Goal: Task Accomplishment & Management: Use online tool/utility

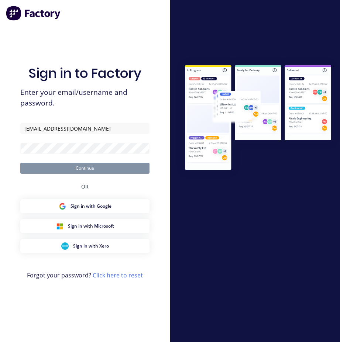
click at [49, 155] on form "[EMAIL_ADDRESS][DOMAIN_NAME] Continue" at bounding box center [84, 148] width 129 height 51
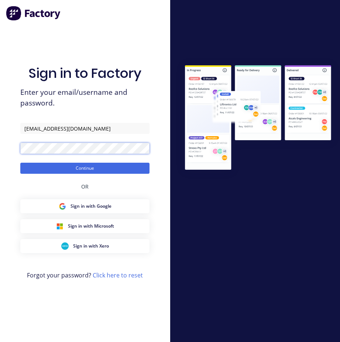
click at [14, 152] on div "Sign in to Factory Enter your email/username and password. [EMAIL_ADDRESS][DOMA…" at bounding box center [85, 171] width 170 height 342
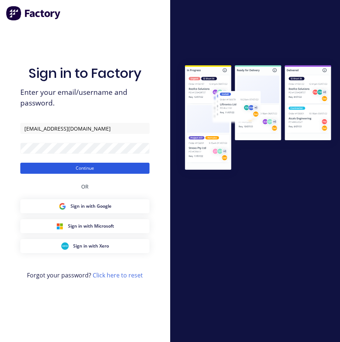
click at [86, 167] on button "Continue" at bounding box center [84, 168] width 129 height 11
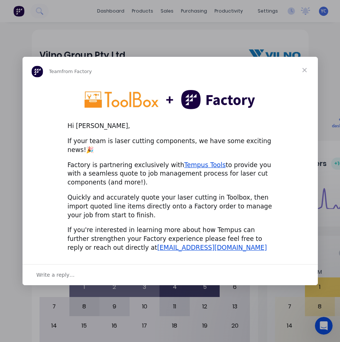
click at [302, 74] on span "Close" at bounding box center [304, 70] width 27 height 27
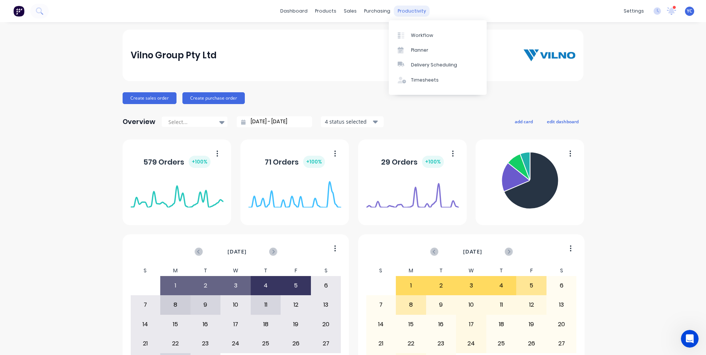
click at [340, 13] on div "productivity" at bounding box center [412, 11] width 36 height 11
click at [340, 48] on div "Planner" at bounding box center [419, 50] width 17 height 7
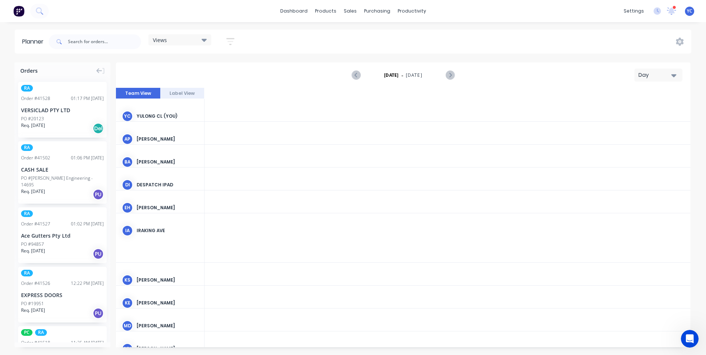
scroll to position [0, 1537]
click at [340, 72] on div "Day" at bounding box center [656, 75] width 34 height 8
click at [340, 107] on div "Week" at bounding box center [645, 109] width 73 height 15
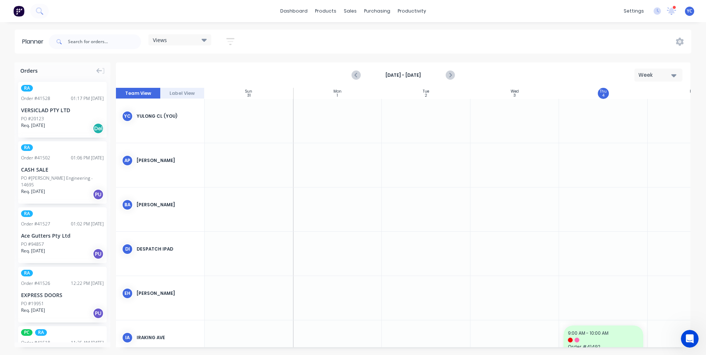
scroll to position [0, 0]
click at [236, 42] on button "button" at bounding box center [231, 41] width 24 height 14
click at [206, 66] on div "Show/Hide users" at bounding box center [191, 69] width 51 height 8
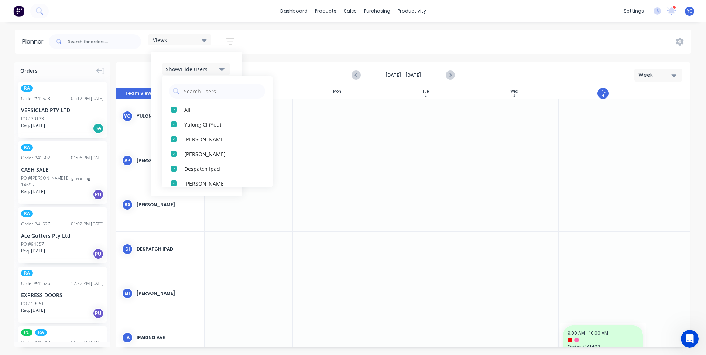
click at [237, 62] on div "Show/Hide users All Yulong Cl (You) [PERSON_NAME] [PERSON_NAME] Despatch Ipad […" at bounding box center [197, 124] width 92 height 144
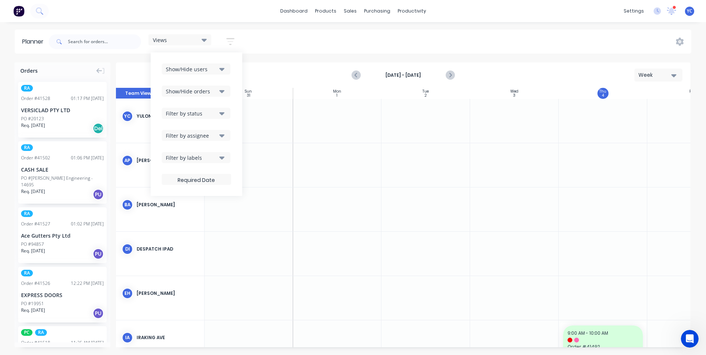
click at [222, 69] on icon "button" at bounding box center [221, 69] width 5 height 3
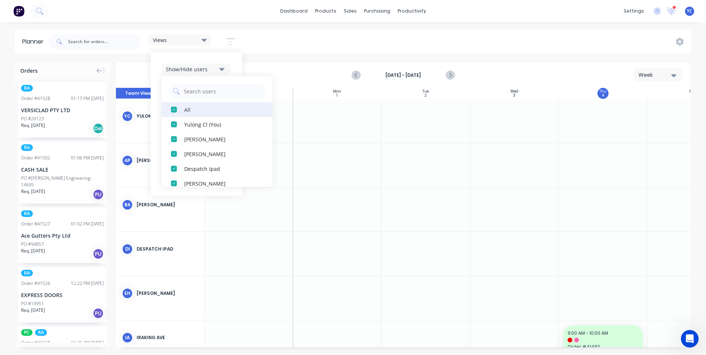
click at [194, 110] on div "All" at bounding box center [221, 110] width 74 height 8
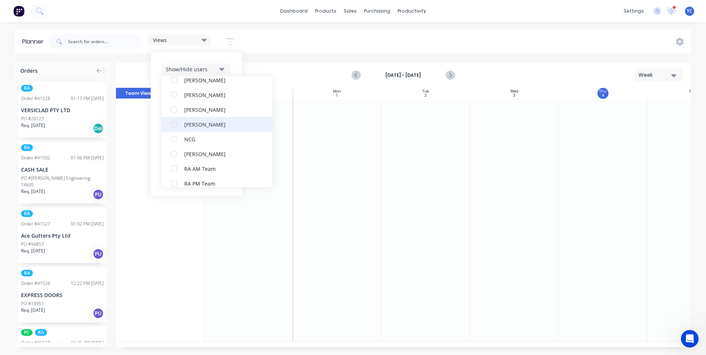
scroll to position [185, 0]
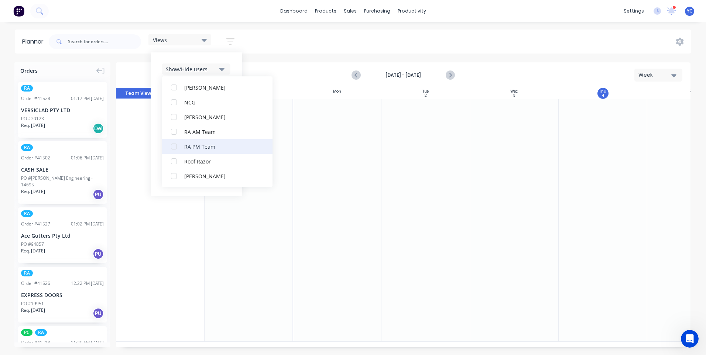
click at [184, 150] on button "RA PM Team" at bounding box center [217, 146] width 111 height 15
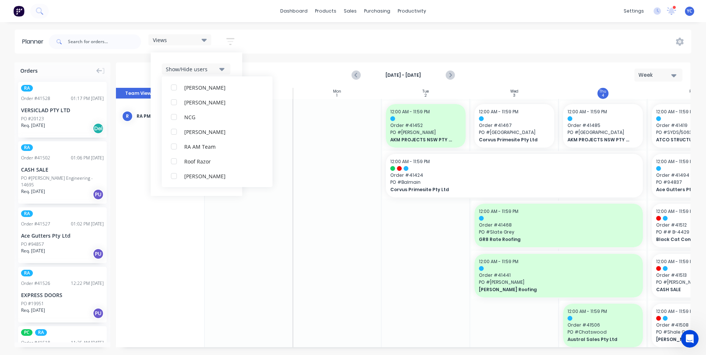
scroll to position [0, 0]
click at [239, 68] on div "Show/Hide users All RA PM Team Yulong Cl (You) [PERSON_NAME] [PERSON_NAME] Desp…" at bounding box center [197, 124] width 92 height 144
click at [238, 62] on div "Show/Hide users All RA PM Team Yulong Cl (You) [PERSON_NAME] [PERSON_NAME] Desp…" at bounding box center [197, 124] width 92 height 144
click at [208, 90] on div "Show/Hide orders" at bounding box center [191, 92] width 51 height 8
click at [216, 90] on div "Show/Hide orders" at bounding box center [191, 92] width 51 height 8
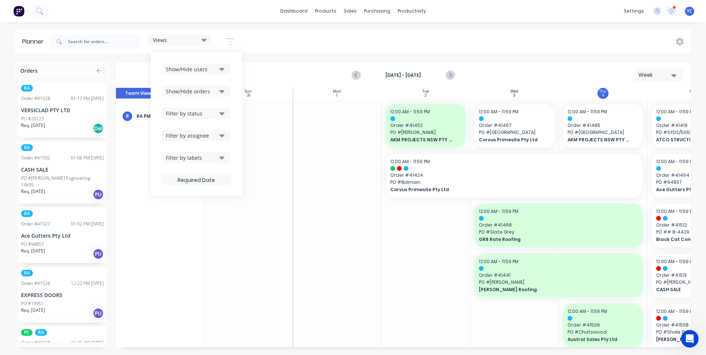
click at [222, 91] on icon "button" at bounding box center [221, 91] width 5 height 3
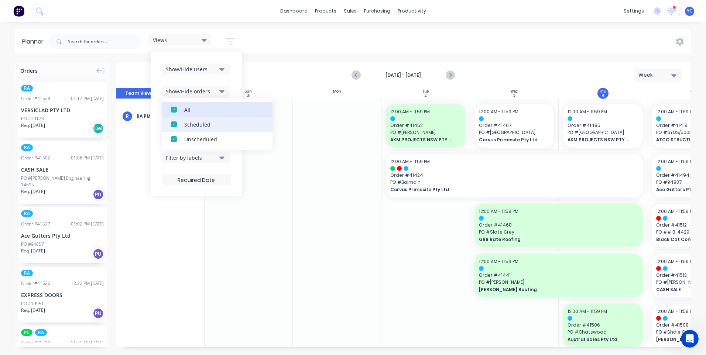
drag, startPoint x: 185, startPoint y: 110, endPoint x: 186, endPoint y: 128, distance: 18.1
click at [185, 110] on button "All" at bounding box center [217, 109] width 111 height 15
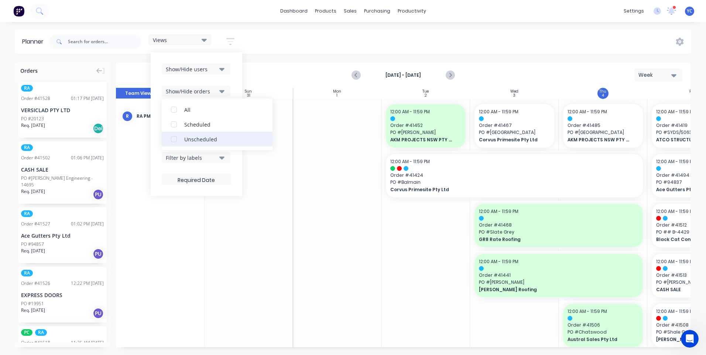
click at [184, 140] on button "Unscheduled" at bounding box center [217, 139] width 111 height 15
click at [237, 74] on div "Show/Hide users Show/Hide orders All Scheduled Unscheduled Filter by status Fil…" at bounding box center [197, 124] width 92 height 144
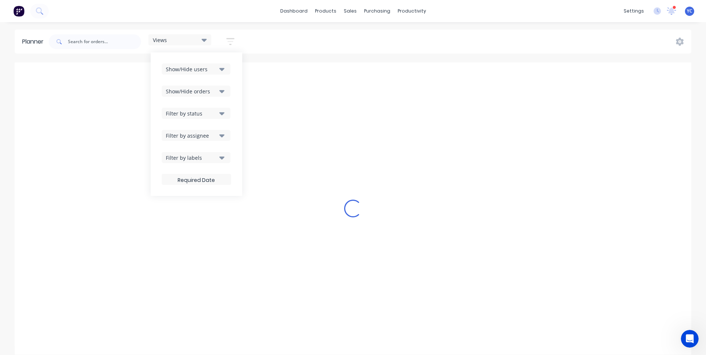
click at [214, 112] on div "Filter by status" at bounding box center [191, 114] width 51 height 8
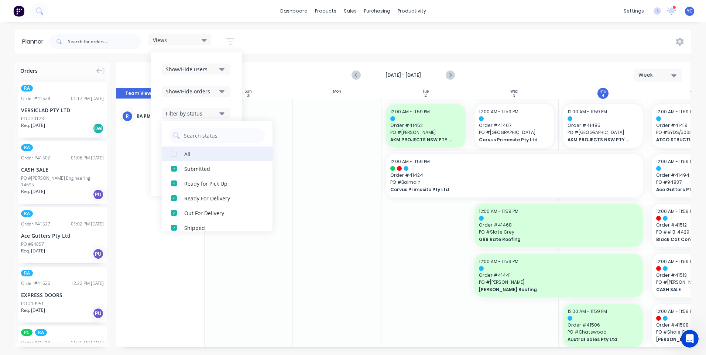
click at [173, 156] on div "button" at bounding box center [174, 154] width 15 height 15
click at [230, 93] on button "Show/Hide orders" at bounding box center [196, 91] width 69 height 11
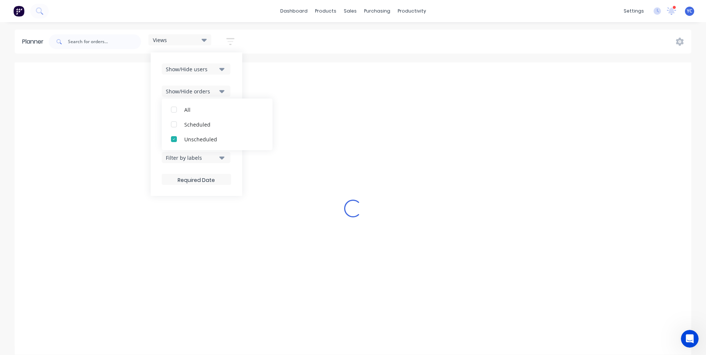
click at [236, 85] on div "Show/Hide users Show/Hide orders All Scheduled Unscheduled Filter by status Fil…" at bounding box center [197, 124] width 92 height 144
click at [213, 132] on div "Filter by assignee" at bounding box center [191, 136] width 51 height 8
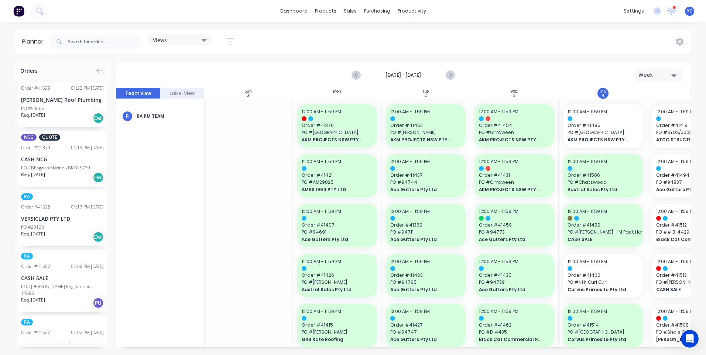
click at [340, 37] on div "Views Save new view None (Default) edit Iraking edit [PERSON_NAME] edit [PERSON…" at bounding box center [369, 42] width 644 height 22
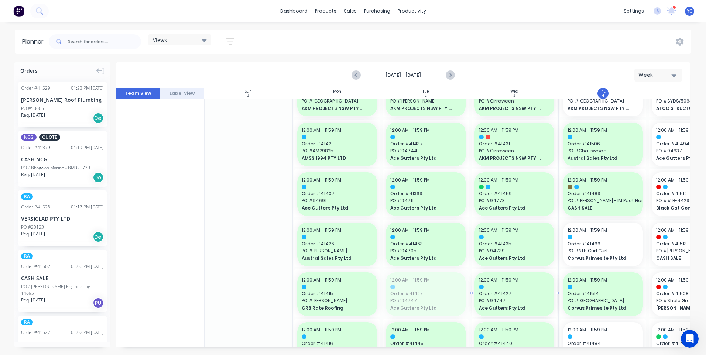
drag, startPoint x: 452, startPoint y: 343, endPoint x: 472, endPoint y: 343, distance: 20.7
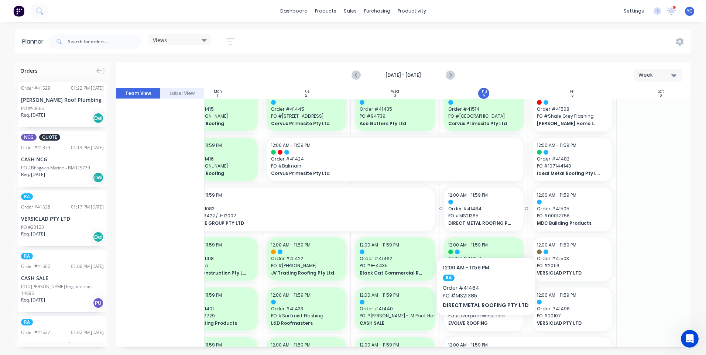
scroll to position [300, 120]
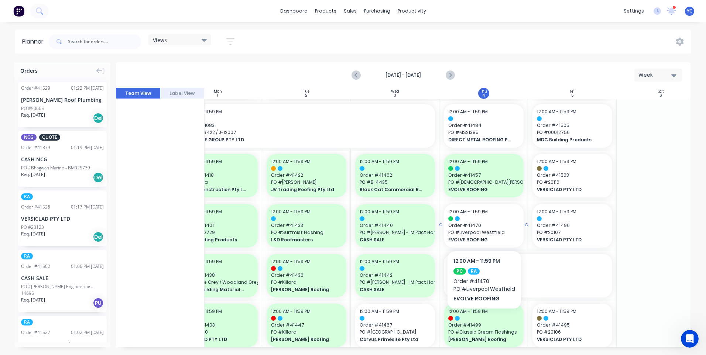
click at [340, 230] on span "PO # Liverpool Westfield" at bounding box center [483, 232] width 71 height 7
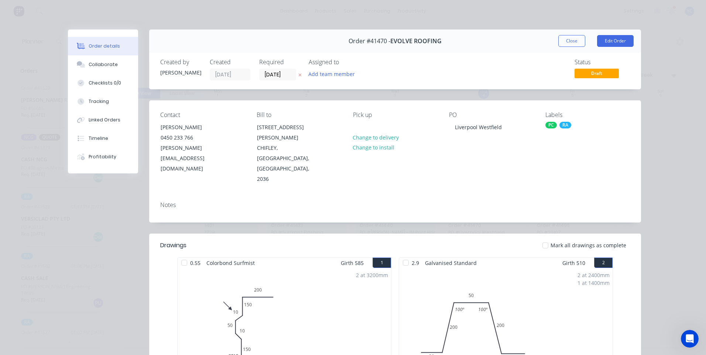
drag, startPoint x: 365, startPoint y: 181, endPoint x: 462, endPoint y: 216, distance: 102.3
click at [259, 196] on div "Notes" at bounding box center [395, 209] width 492 height 27
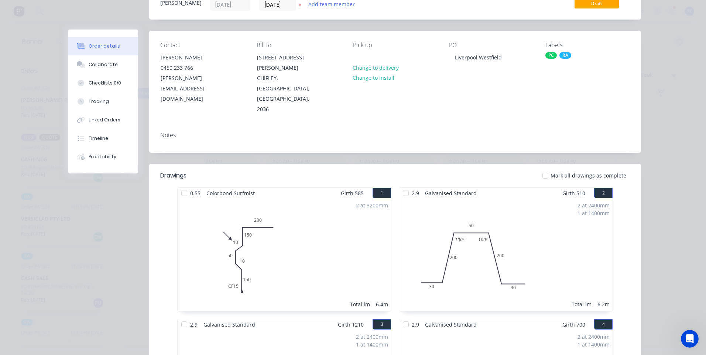
scroll to position [0, 0]
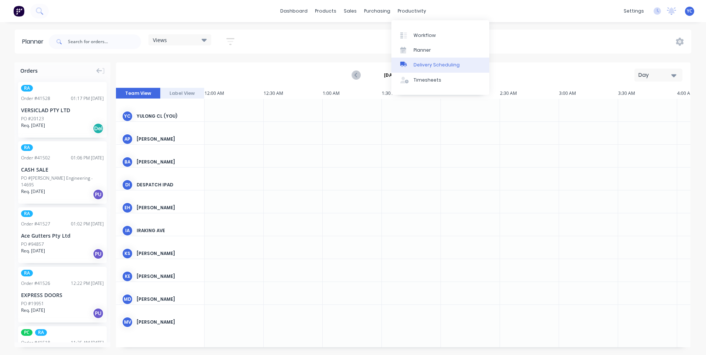
scroll to position [0, 1537]
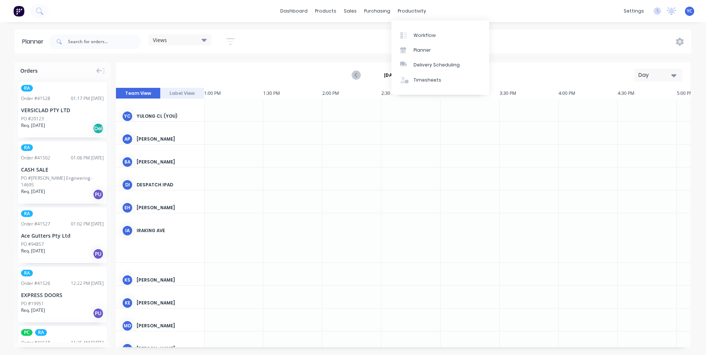
drag, startPoint x: 582, startPoint y: 56, endPoint x: 650, endPoint y: 72, distance: 69.8
click at [582, 56] on div "Planner Views Save new view None (Default) edit Iraking edit kyle edit Michael'…" at bounding box center [353, 192] width 706 height 325
click at [646, 76] on div "Day" at bounding box center [656, 75] width 34 height 8
drag, startPoint x: 651, startPoint y: 73, endPoint x: 635, endPoint y: 93, distance: 24.9
click at [651, 73] on div "Day" at bounding box center [656, 75] width 34 height 8
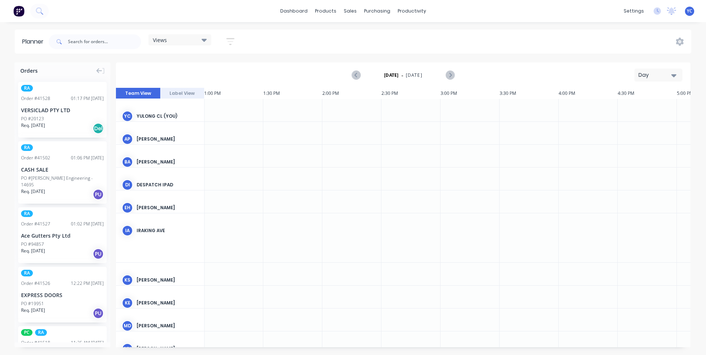
click at [656, 71] on button "Day" at bounding box center [658, 75] width 48 height 13
click at [630, 107] on div "Week" at bounding box center [645, 109] width 73 height 15
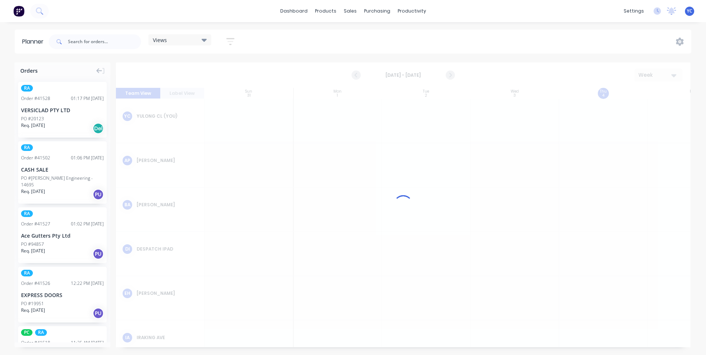
scroll to position [0, 0]
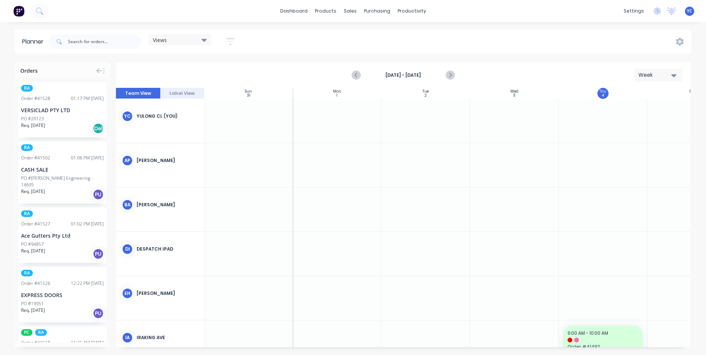
click at [230, 41] on icon "button" at bounding box center [230, 41] width 8 height 9
click at [222, 69] on icon "button" at bounding box center [221, 69] width 5 height 3
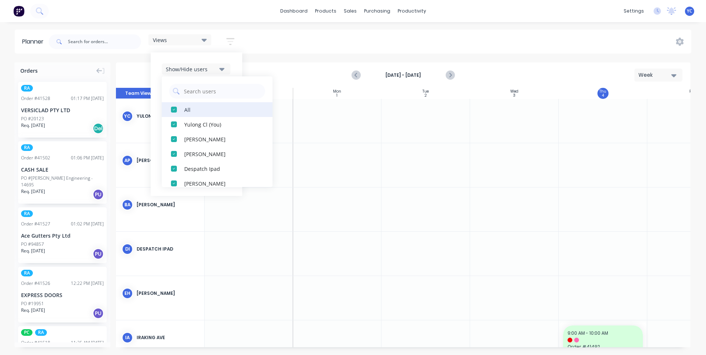
click at [203, 111] on div "All" at bounding box center [221, 110] width 74 height 8
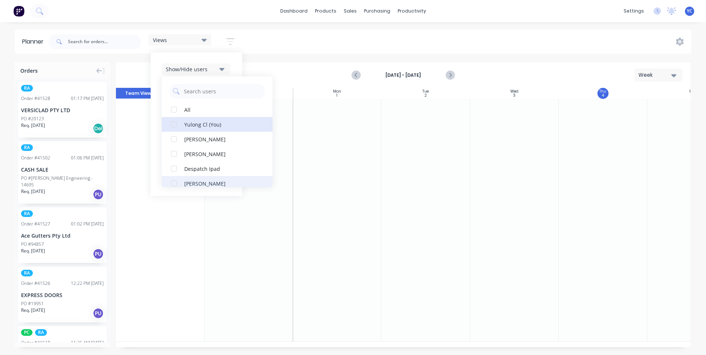
drag, startPoint x: 205, startPoint y: 131, endPoint x: 189, endPoint y: 180, distance: 51.5
drag, startPoint x: 189, startPoint y: 180, endPoint x: 178, endPoint y: 111, distance: 70.1
click at [178, 111] on div "button" at bounding box center [174, 109] width 15 height 15
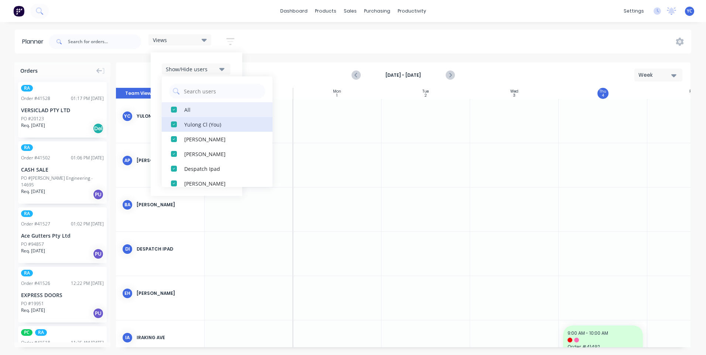
click at [176, 110] on div "button" at bounding box center [174, 109] width 15 height 15
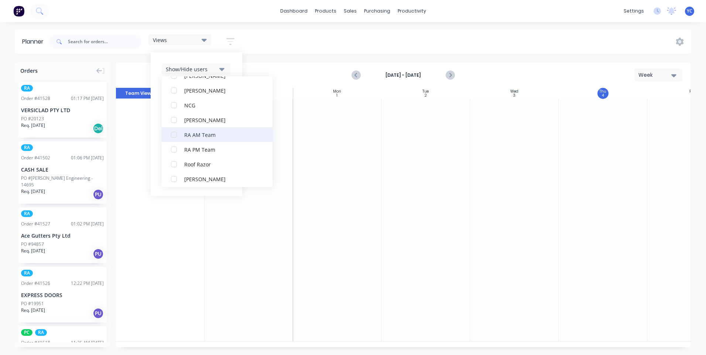
scroll to position [185, 0]
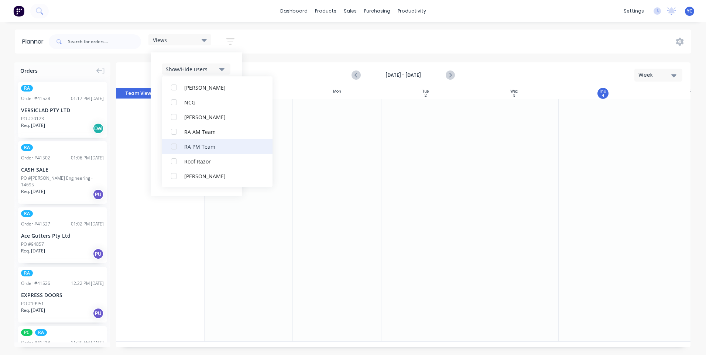
click at [174, 150] on div "button" at bounding box center [174, 146] width 15 height 15
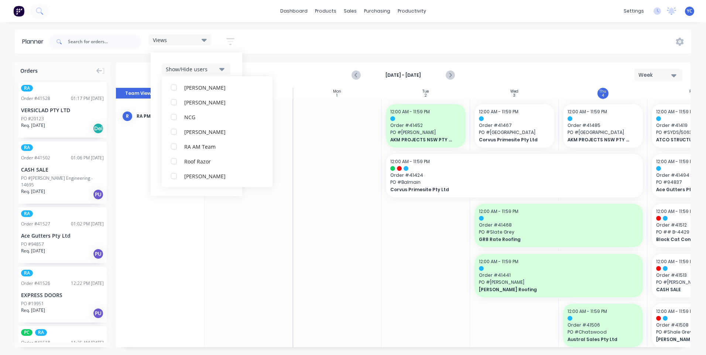
scroll to position [0, 0]
click at [234, 53] on div "Show/Hide users All RA PM Team Yulong Cl (You) [PERSON_NAME] [PERSON_NAME] Desp…" at bounding box center [197, 124] width 92 height 144
click at [204, 88] on div "Show/Hide orders" at bounding box center [191, 92] width 51 height 8
click at [179, 100] on div "All Scheduled Unscheduled" at bounding box center [217, 125] width 111 height 52
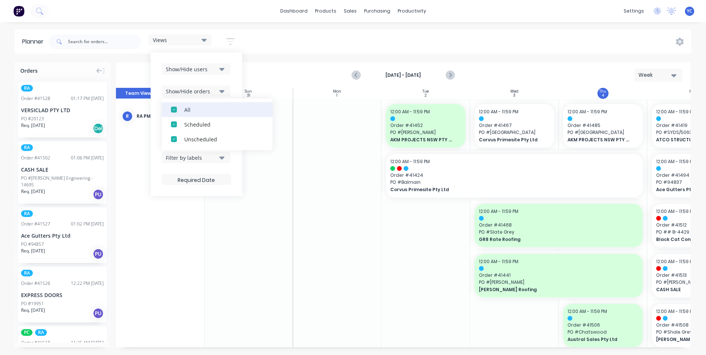
click at [172, 108] on div "button" at bounding box center [174, 109] width 15 height 15
click at [181, 138] on div "button" at bounding box center [174, 139] width 15 height 15
click at [235, 73] on div "Show/Hide users Show/Hide orders All Scheduled Unscheduled Filter by status Fil…" at bounding box center [197, 124] width 92 height 144
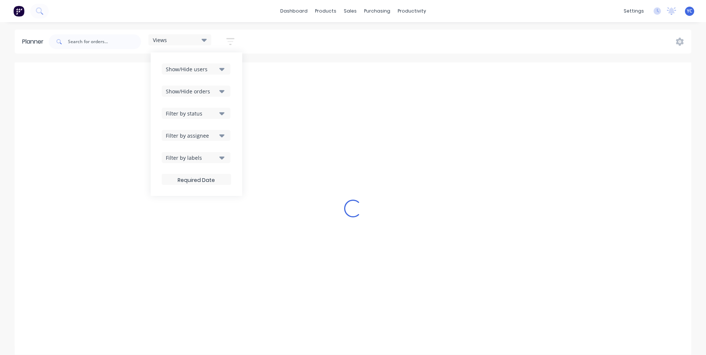
click at [205, 110] on button "Filter by status" at bounding box center [196, 113] width 69 height 11
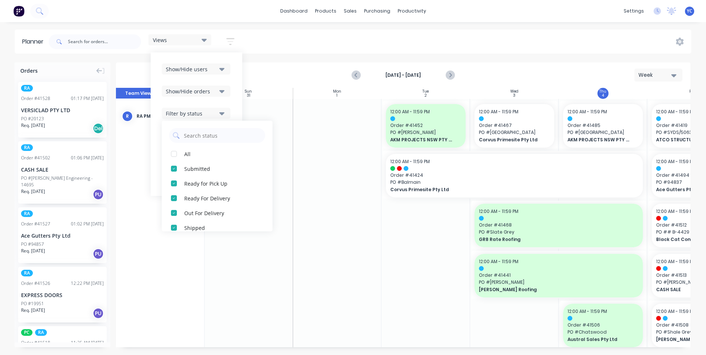
drag, startPoint x: 172, startPoint y: 153, endPoint x: 223, endPoint y: 117, distance: 62.5
click at [172, 153] on div "button" at bounding box center [174, 154] width 15 height 15
click at [236, 102] on div "Show/Hide users Show/Hide orders Filter by status All Draft Quote Archived Deli…" at bounding box center [197, 124] width 92 height 144
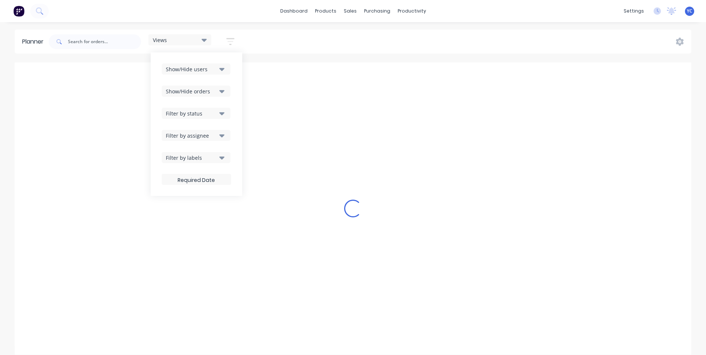
click at [219, 129] on div "Show/Hide users Show/Hide orders Filter by status Filter by assignee Filter by …" at bounding box center [196, 125] width 69 height 122
click at [216, 134] on div "Filter by assignee" at bounding box center [191, 136] width 51 height 8
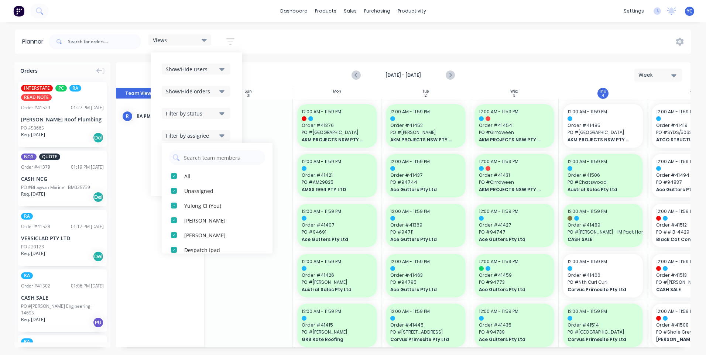
click at [271, 31] on div "Views Save new view None (Default) edit Iraking edit [PERSON_NAME] edit [PERSON…" at bounding box center [369, 42] width 644 height 22
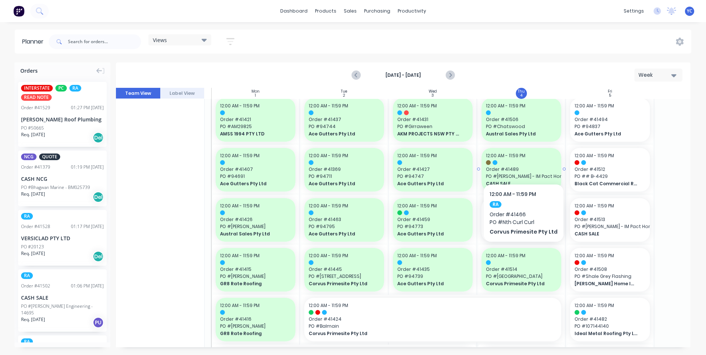
scroll to position [0, 82]
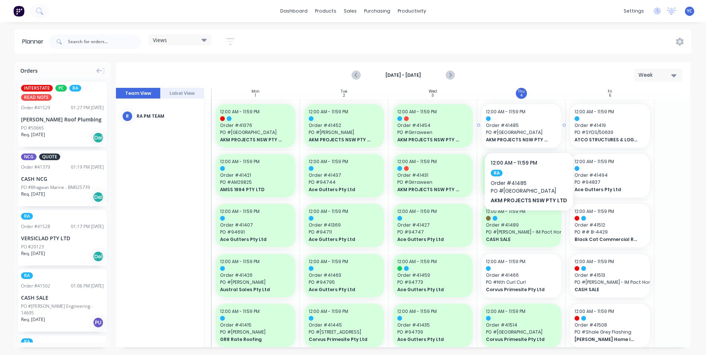
click at [527, 130] on span "PO # Abbotsleigh" at bounding box center [521, 132] width 71 height 7
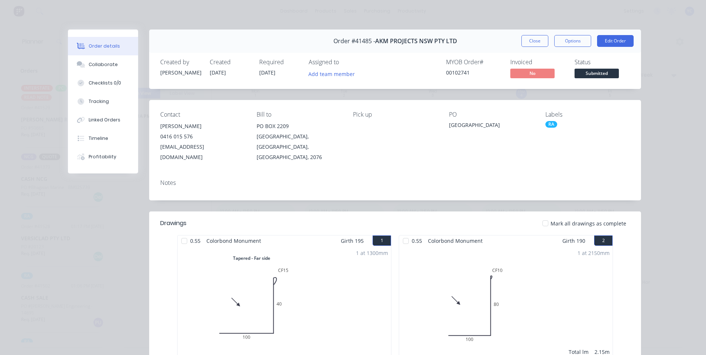
click at [531, 44] on button "Close" at bounding box center [534, 41] width 27 height 12
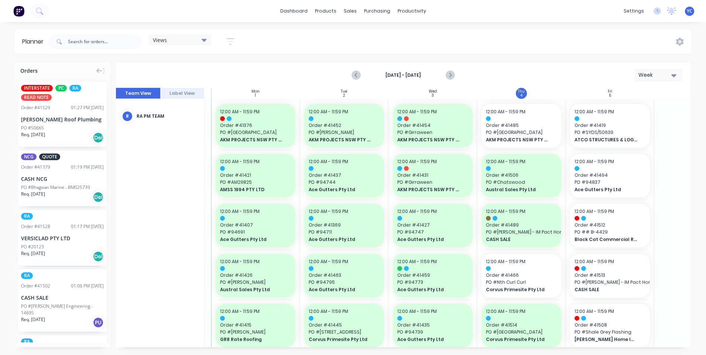
click at [531, 44] on div "Views Save new view None (Default) edit Iraking edit kyle edit Michael's View e…" at bounding box center [369, 42] width 644 height 22
drag, startPoint x: 566, startPoint y: 125, endPoint x: 581, endPoint y: 124, distance: 14.8
drag, startPoint x: 564, startPoint y: 124, endPoint x: 576, endPoint y: 125, distance: 11.9
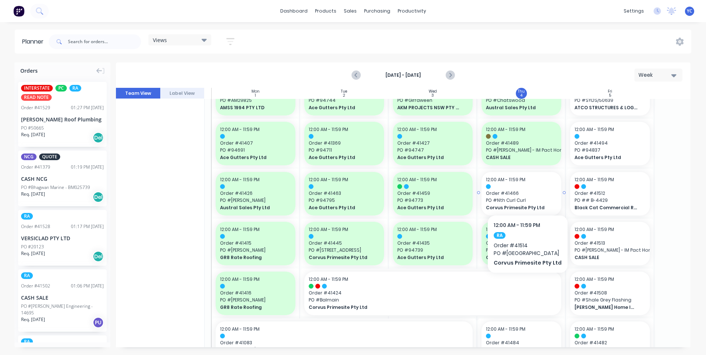
scroll to position [74, 82]
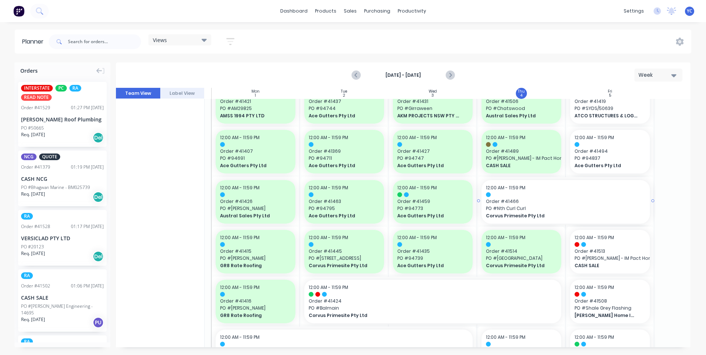
drag, startPoint x: 563, startPoint y: 200, endPoint x: 582, endPoint y: 202, distance: 19.4
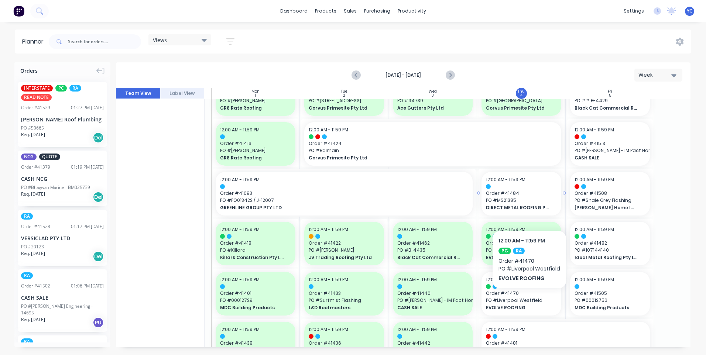
scroll to position [222, 82]
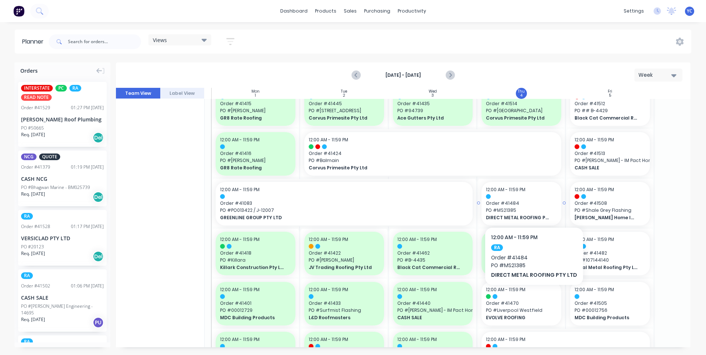
click at [531, 205] on span "Order # 41484" at bounding box center [521, 203] width 71 height 7
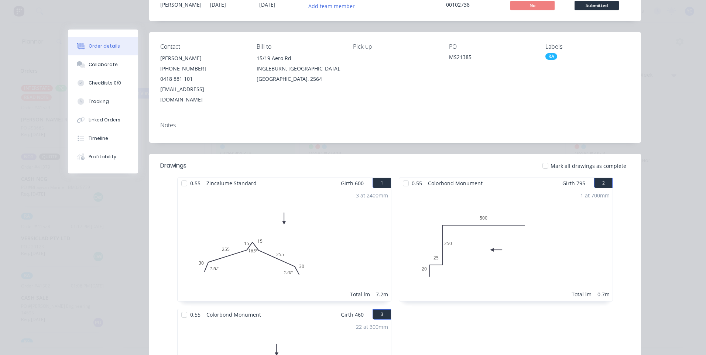
scroll to position [0, 0]
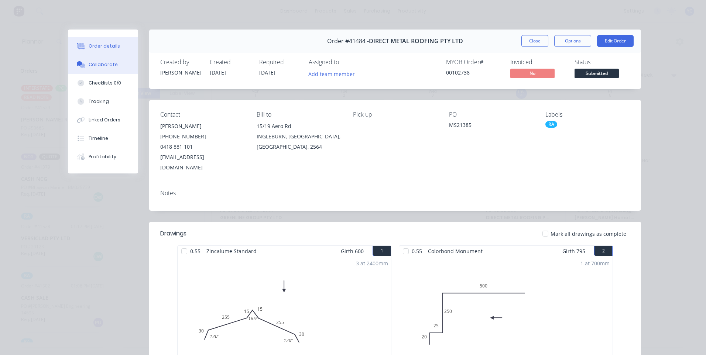
click at [107, 63] on div "Collaborate" at bounding box center [103, 64] width 29 height 7
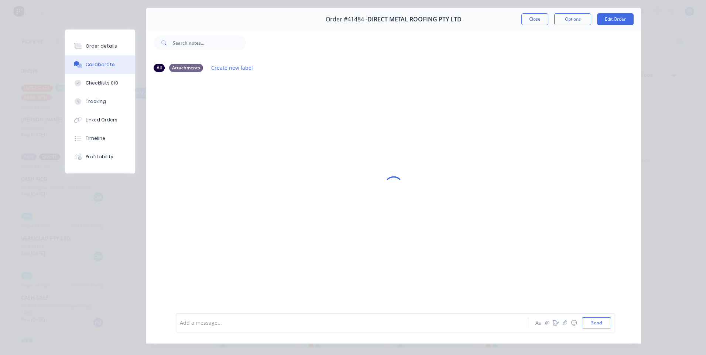
scroll to position [34, 0]
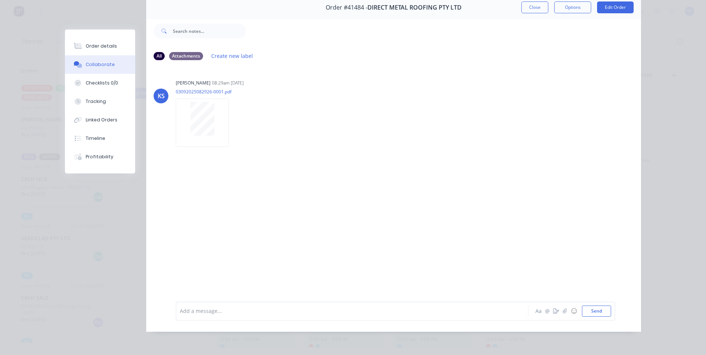
click at [531, 8] on button "Close" at bounding box center [534, 7] width 27 height 12
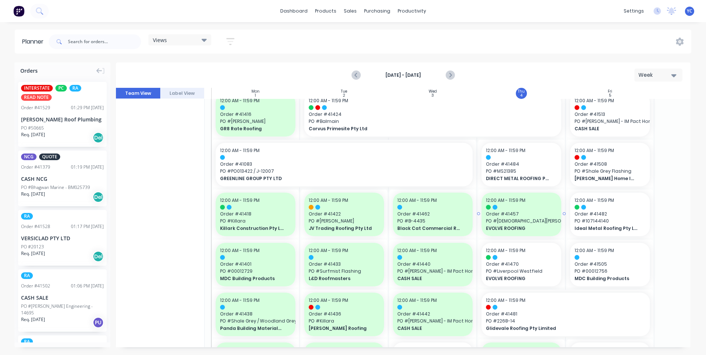
scroll to position [295, 82]
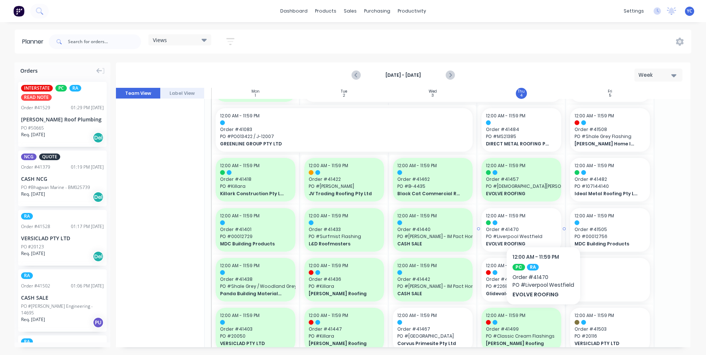
click at [543, 225] on div at bounding box center [521, 222] width 71 height 5
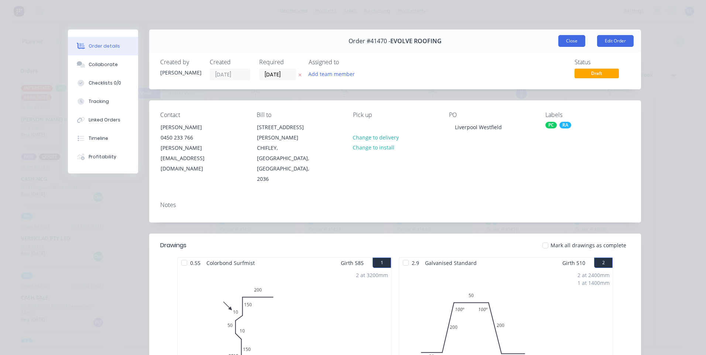
click at [574, 38] on button "Close" at bounding box center [571, 41] width 27 height 12
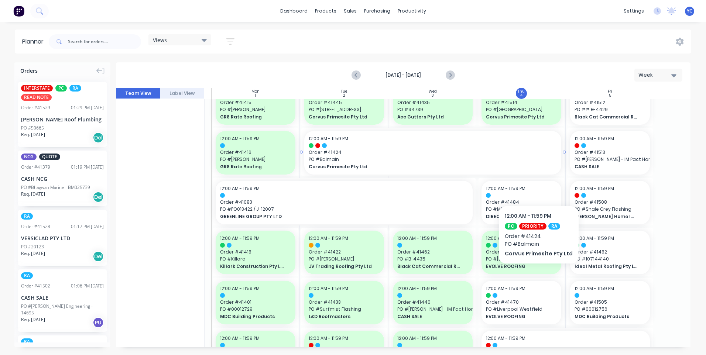
scroll to position [259, 82]
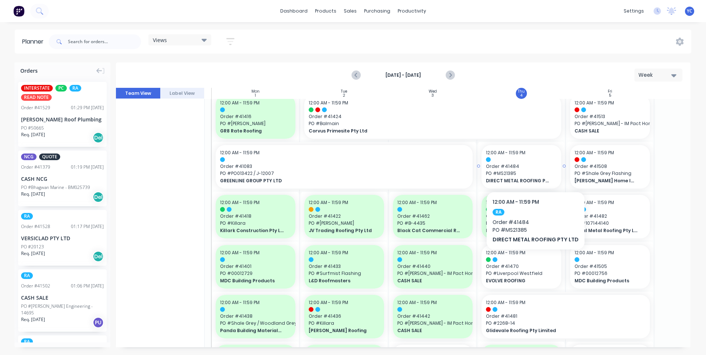
click at [533, 170] on span "Order # 41484" at bounding box center [521, 166] width 71 height 7
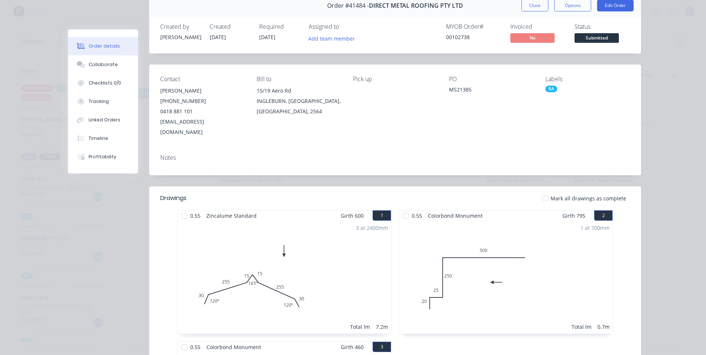
scroll to position [0, 0]
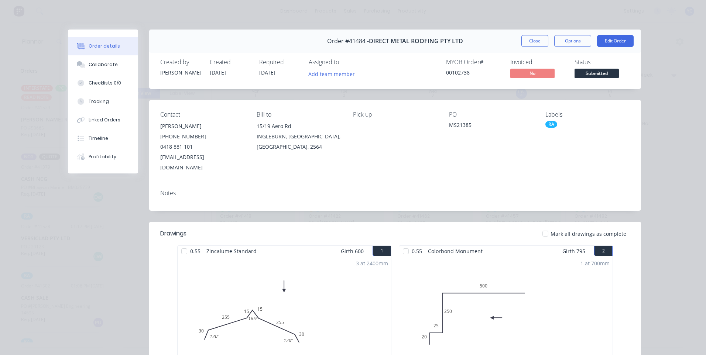
click at [537, 39] on button "Close" at bounding box center [534, 41] width 27 height 12
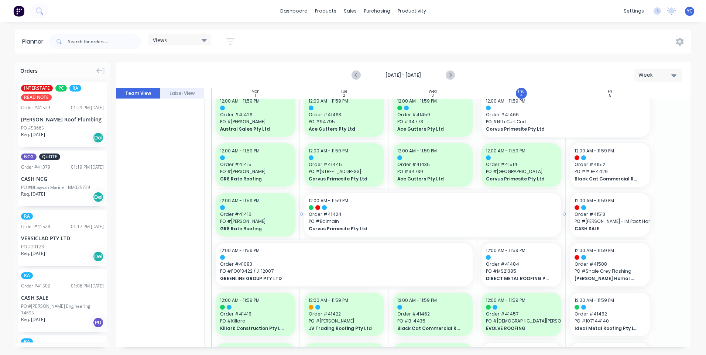
scroll to position [148, 82]
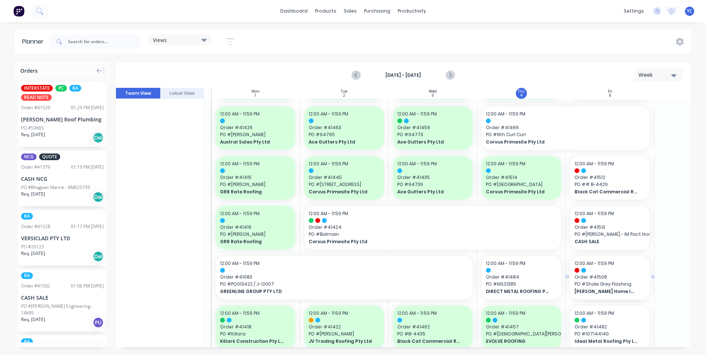
drag, startPoint x: 567, startPoint y: 279, endPoint x: 574, endPoint y: 278, distance: 6.7
